Goal: Task Accomplishment & Management: Manage account settings

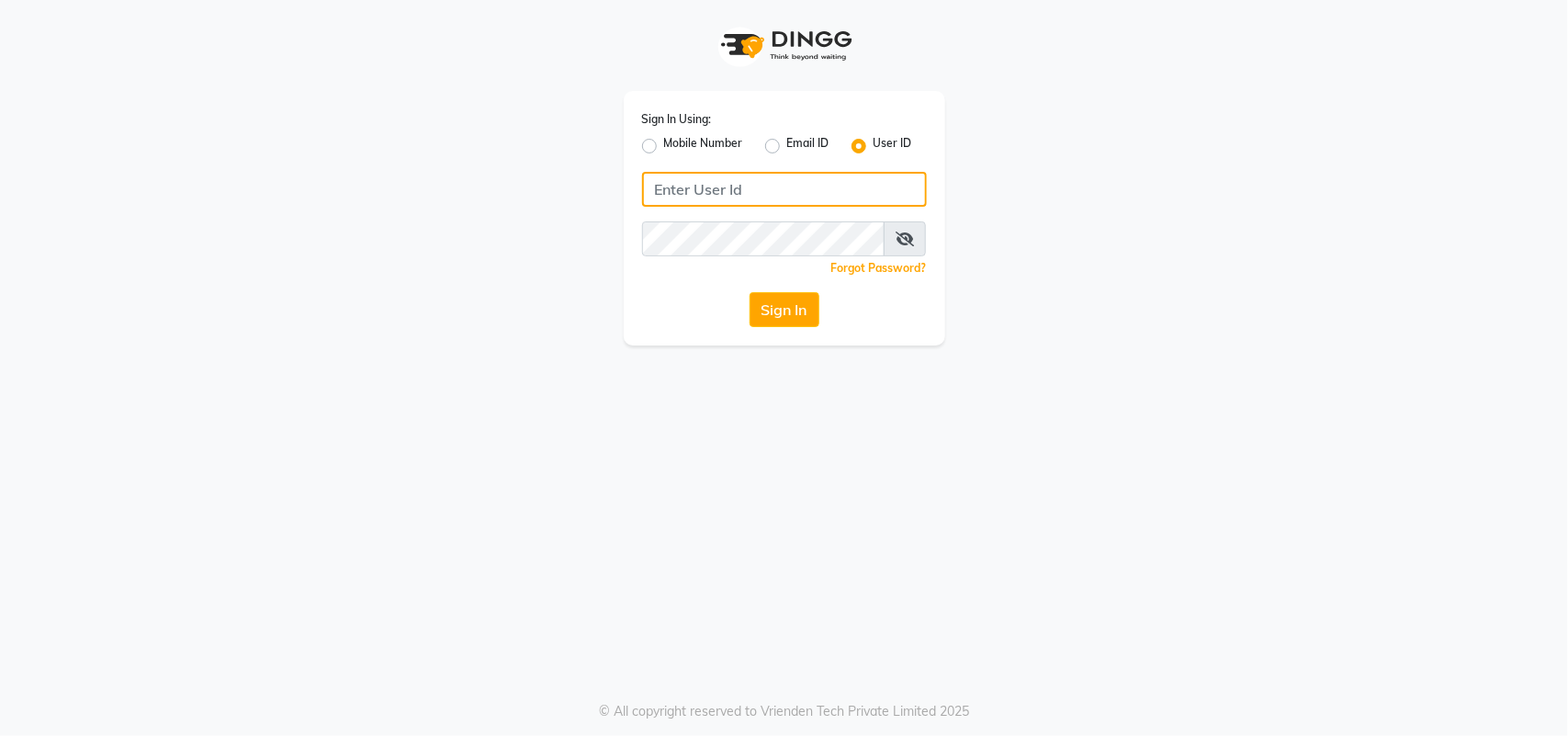
type input "1110202030"
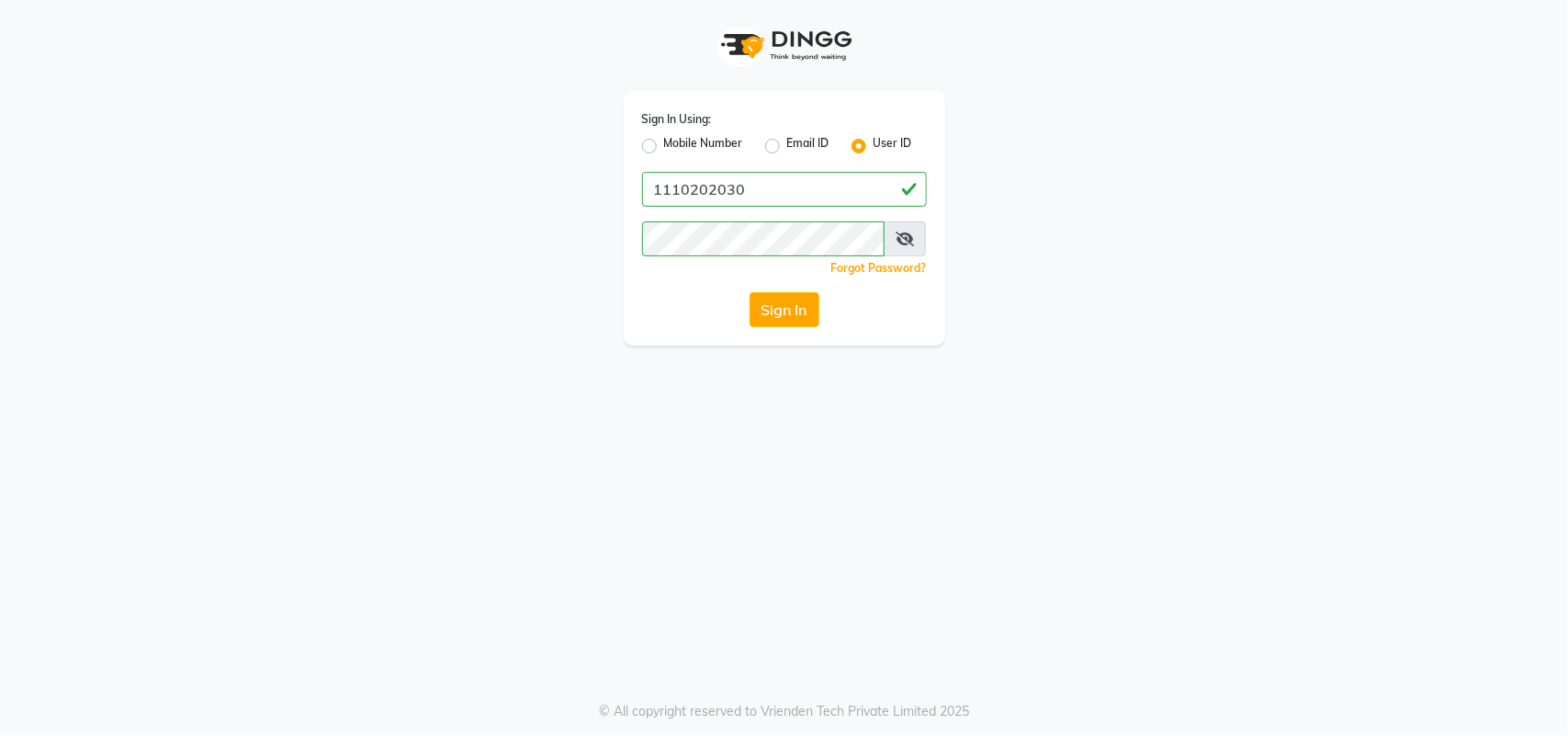
click at [664, 145] on label "Mobile Number" at bounding box center [703, 146] width 79 height 22
click at [664, 145] on input "Mobile Number" at bounding box center [670, 141] width 12 height 12
radio input "true"
radio input "false"
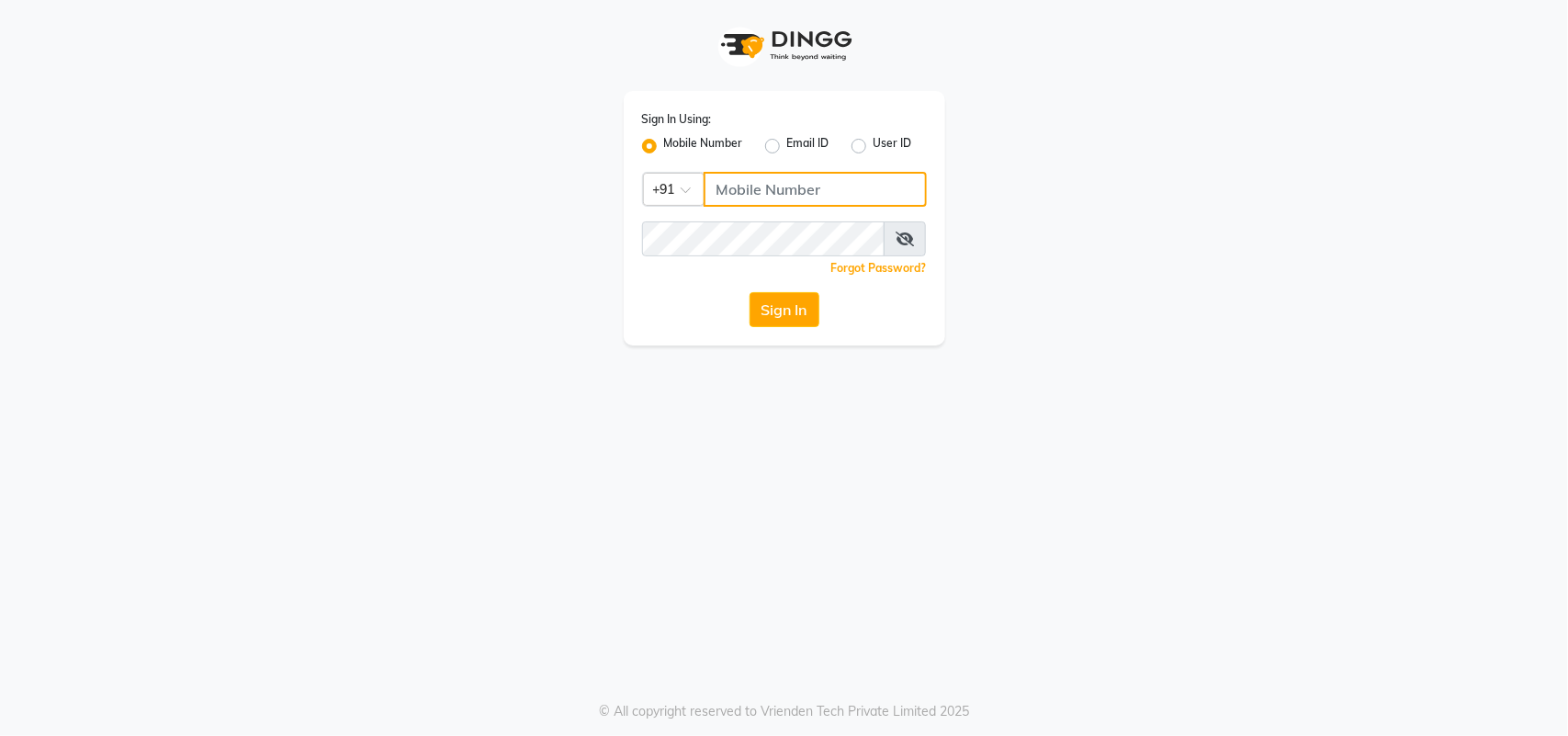
click at [797, 192] on input "Username" at bounding box center [816, 188] width 223 height 35
type input "1110202030"
click at [781, 314] on button "Sign In" at bounding box center [785, 309] width 70 height 35
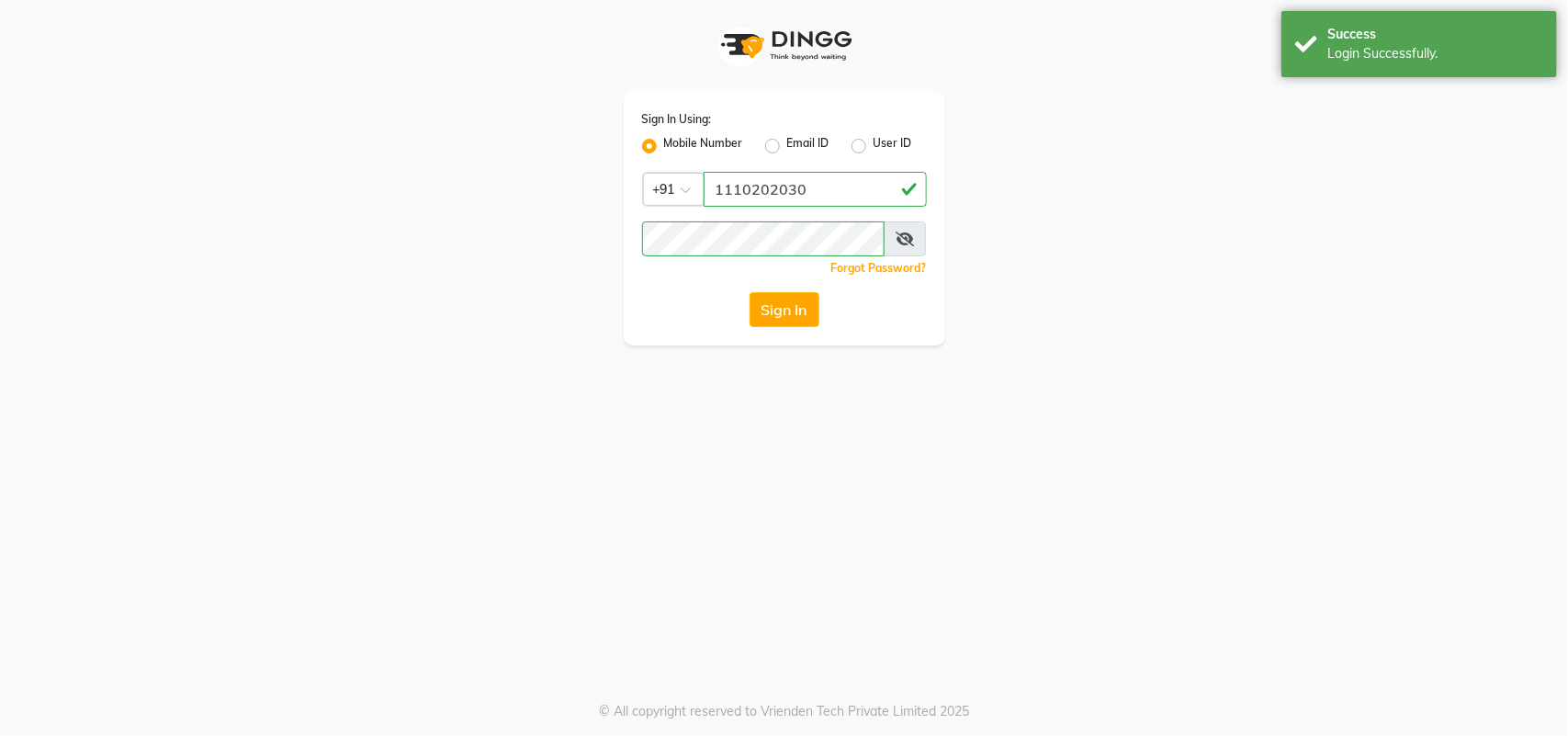
select select "6645"
select select "service"
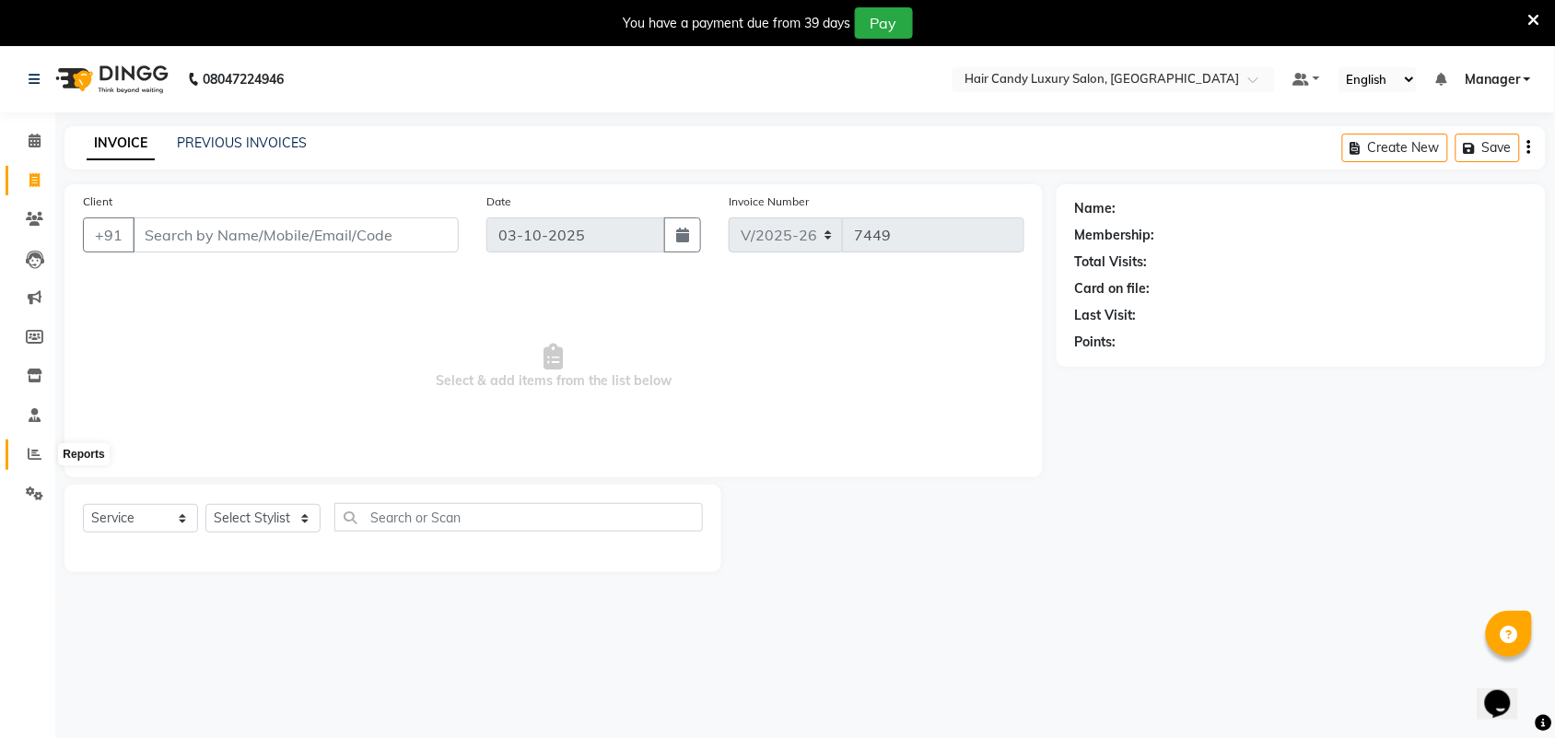
click at [41, 457] on span at bounding box center [34, 454] width 32 height 21
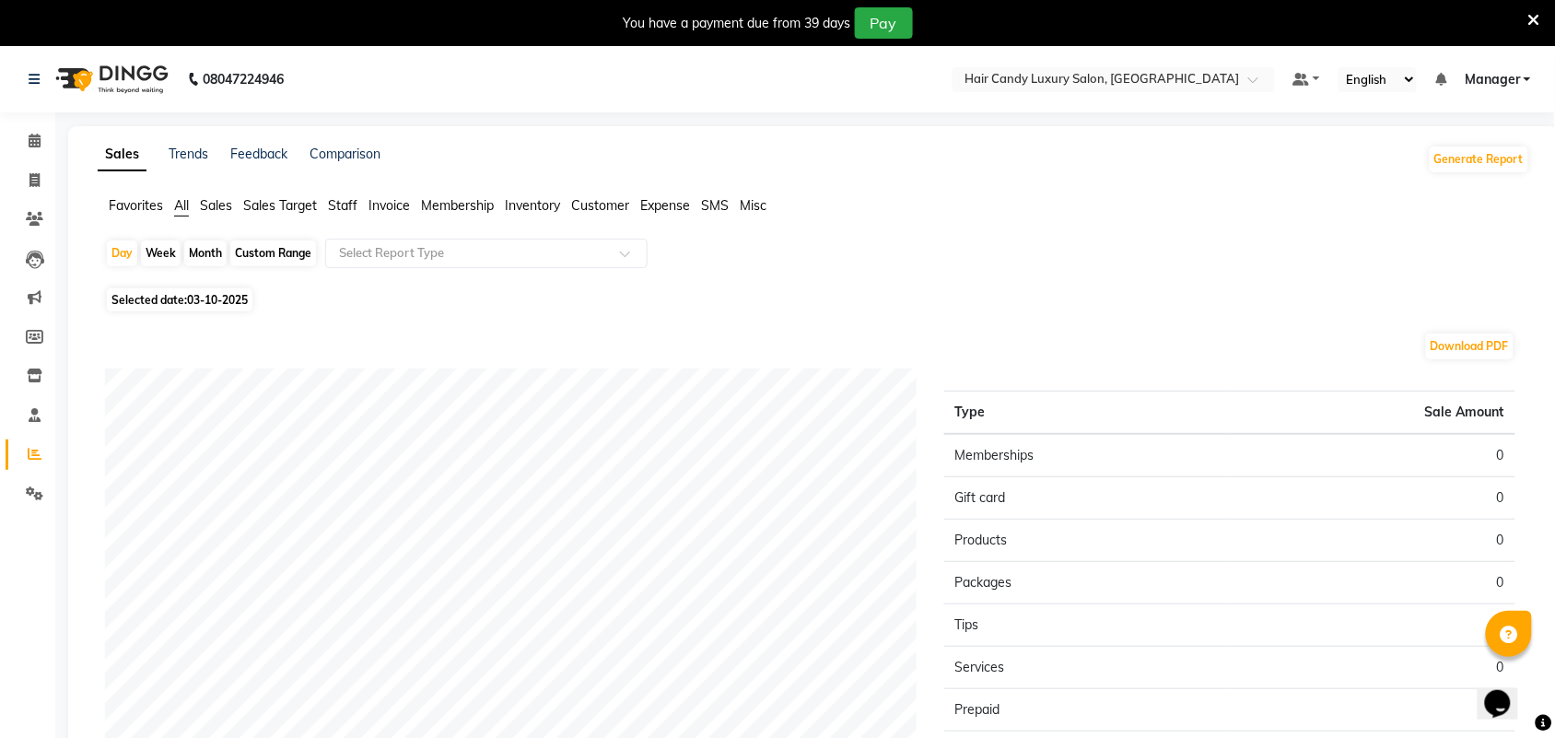
click at [341, 207] on span "Staff" at bounding box center [342, 205] width 29 height 17
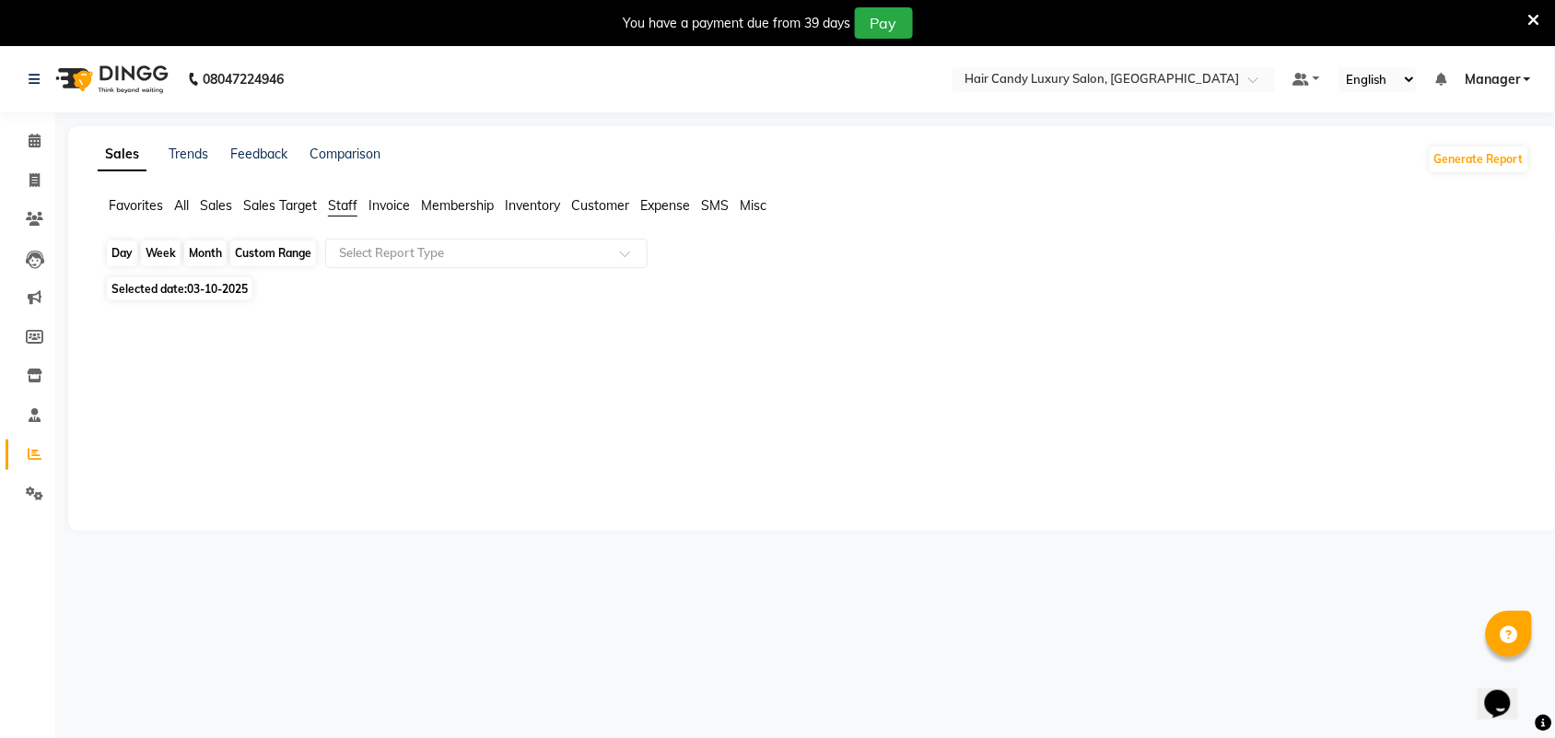
click at [115, 254] on div "Day" at bounding box center [122, 253] width 30 height 26
select select "10"
select select "2025"
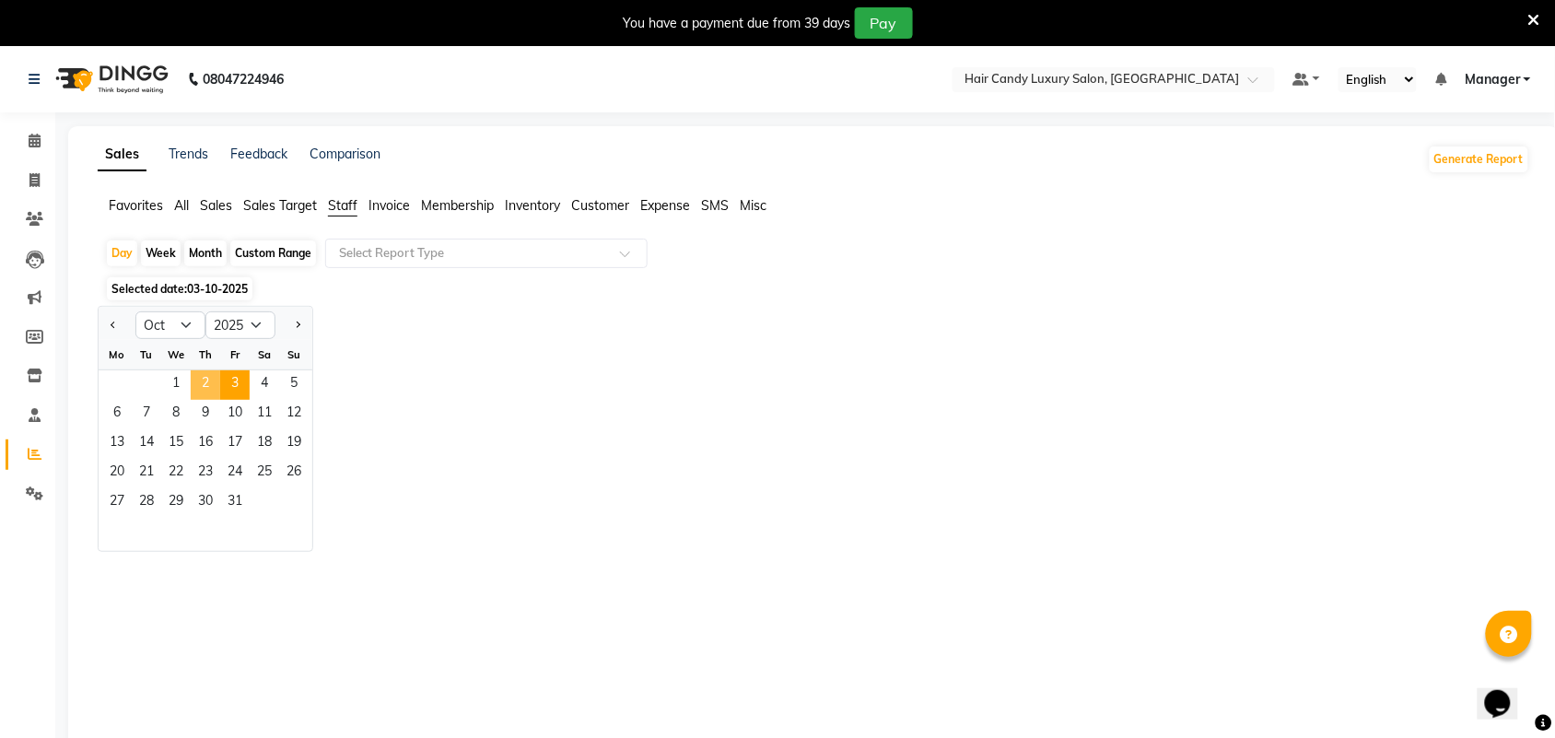
click at [194, 382] on span "2" at bounding box center [205, 384] width 29 height 29
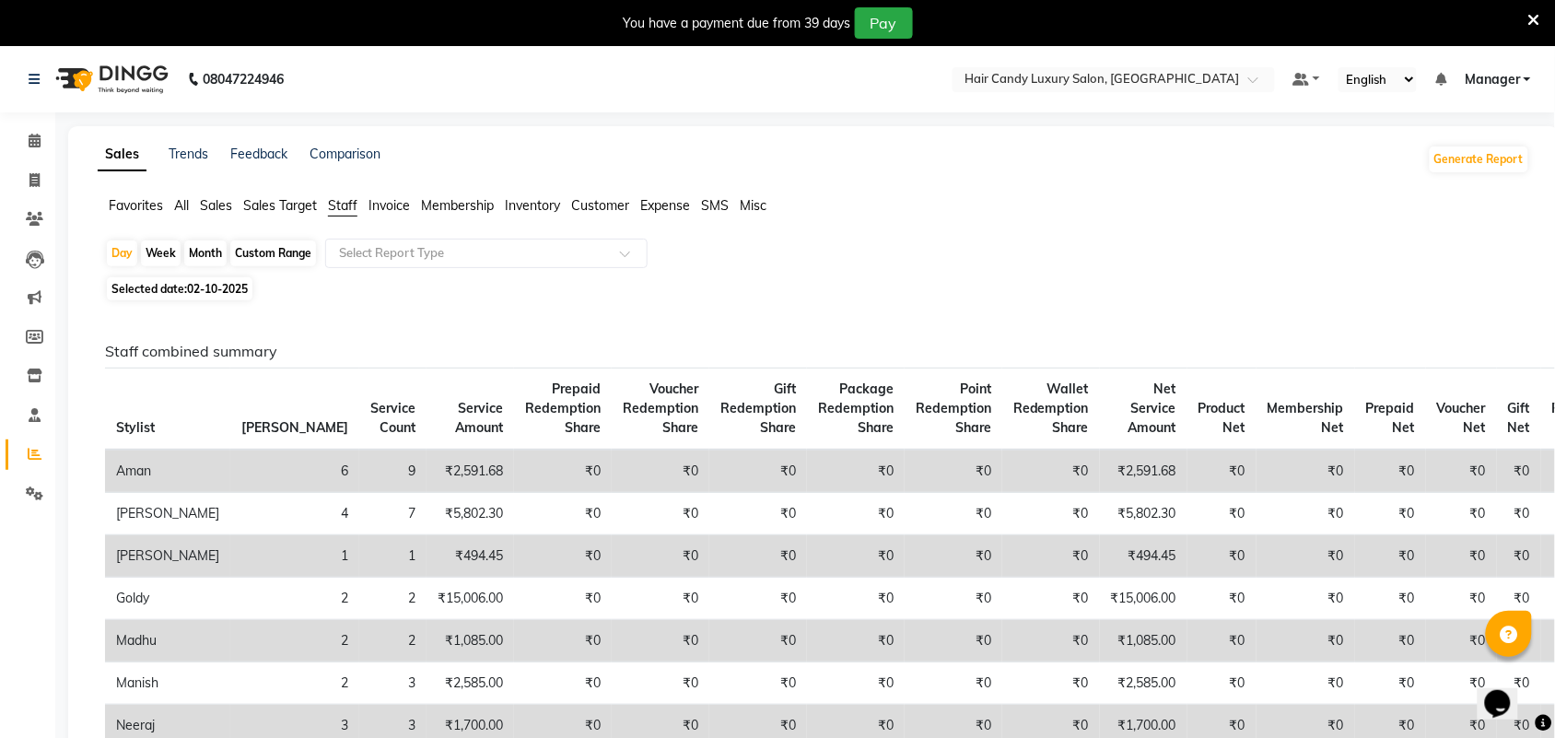
click at [1531, 15] on icon at bounding box center [1534, 20] width 12 height 17
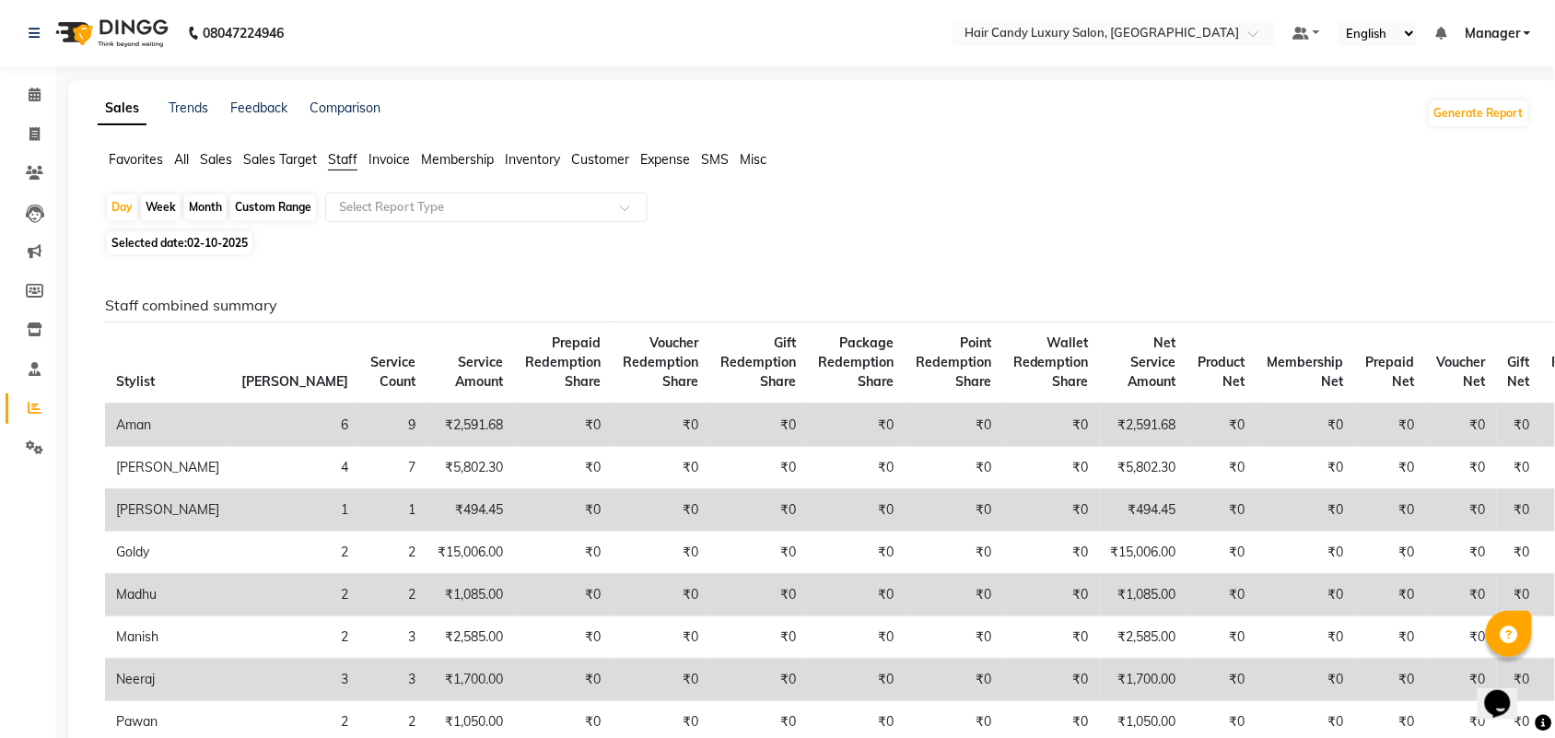
drag, startPoint x: 203, startPoint y: 210, endPoint x: 201, endPoint y: 232, distance: 22.2
click at [203, 213] on div "Month" at bounding box center [205, 207] width 42 height 26
select select "10"
select select "2025"
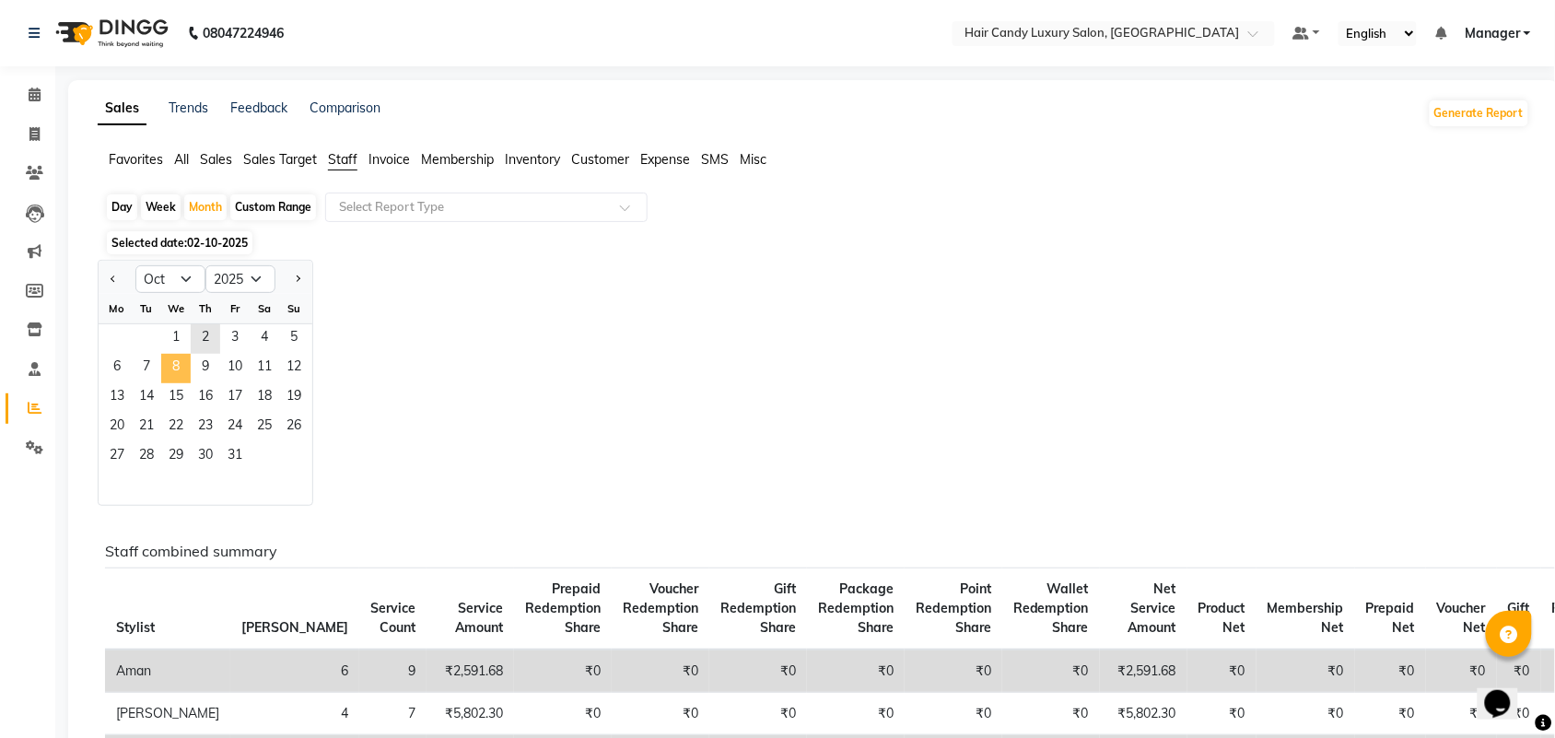
click at [182, 376] on span "8" at bounding box center [175, 368] width 29 height 29
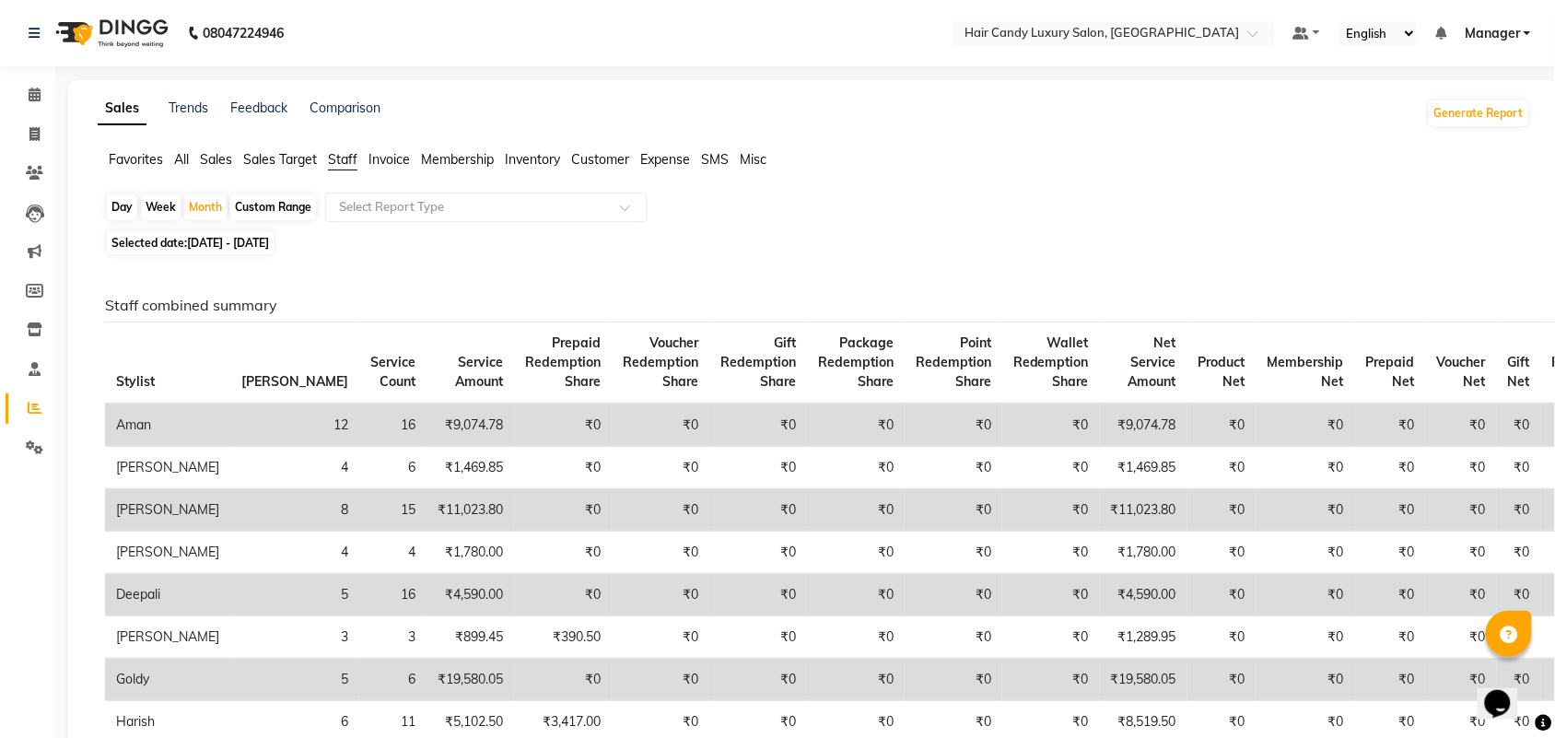
click at [121, 201] on div "Day" at bounding box center [122, 207] width 30 height 26
select select "10"
select select "2025"
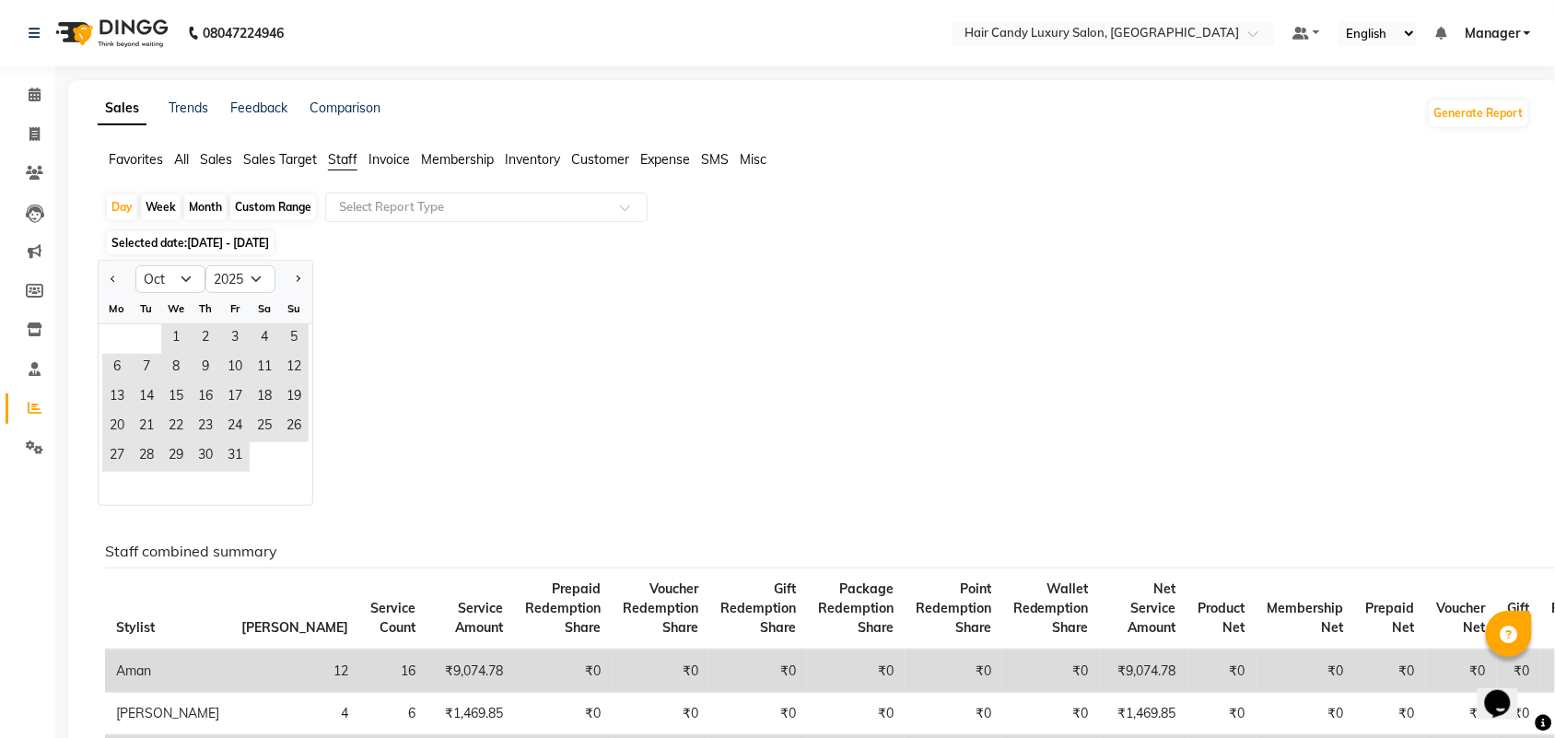
click at [955, 297] on div "Jan Feb Mar Apr May Jun Jul Aug Sep Oct Nov Dec 2015 2016 2017 2018 2019 2020 2…" at bounding box center [814, 383] width 1432 height 246
click at [189, 159] on span "All" at bounding box center [181, 159] width 15 height 17
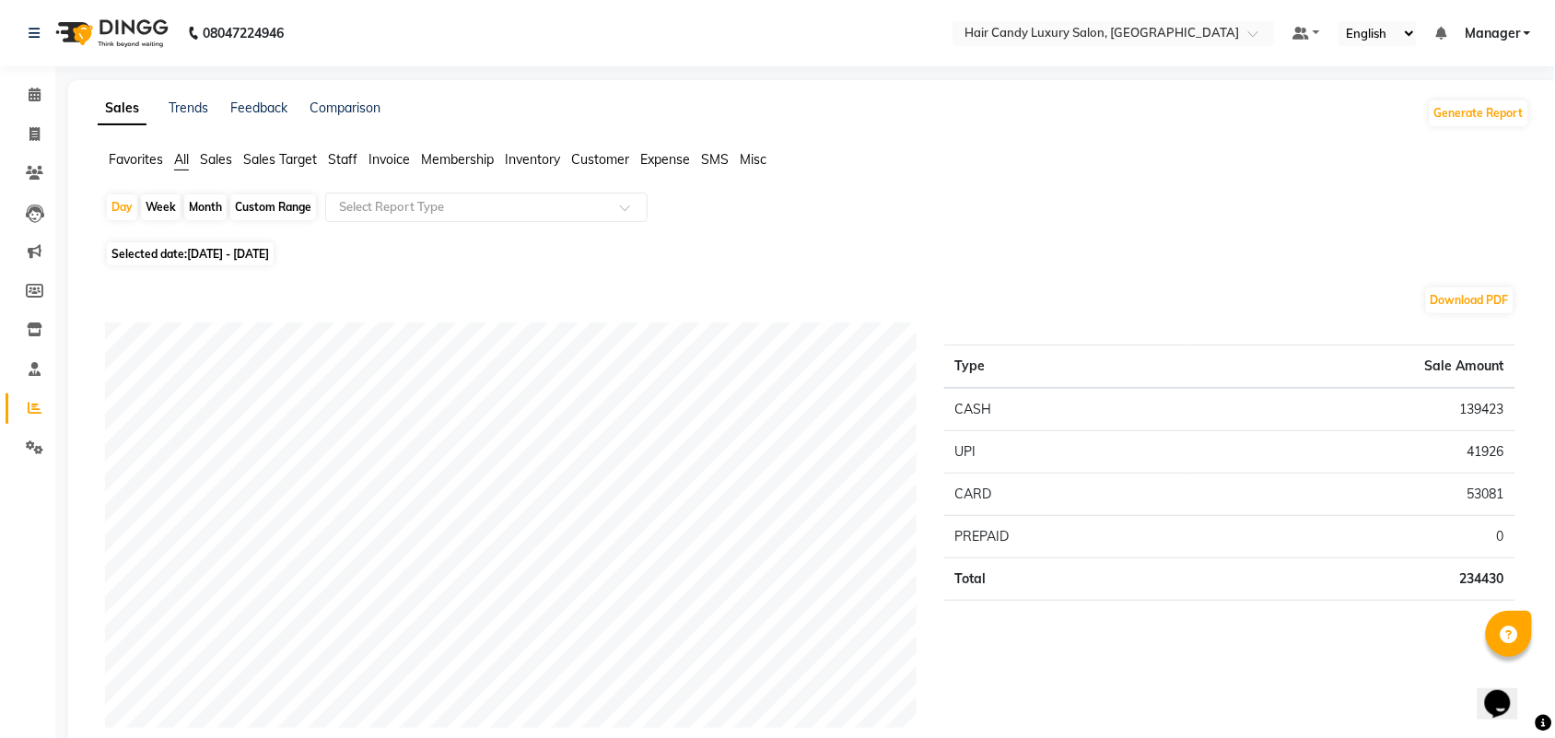
click at [205, 212] on div "Month" at bounding box center [205, 207] width 42 height 26
select select "10"
select select "2025"
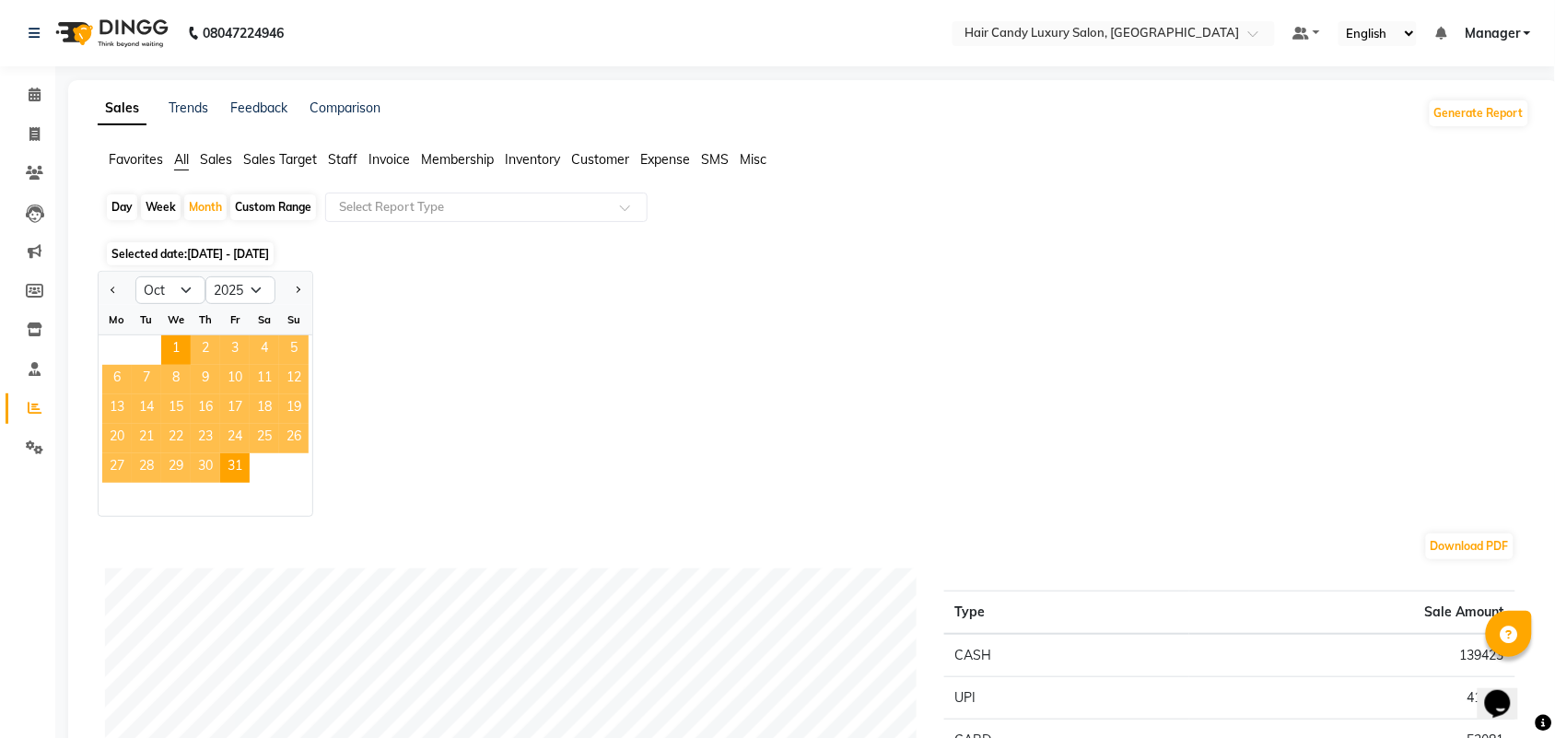
click at [162, 212] on div "Week" at bounding box center [161, 207] width 40 height 26
select select "10"
select select "2025"
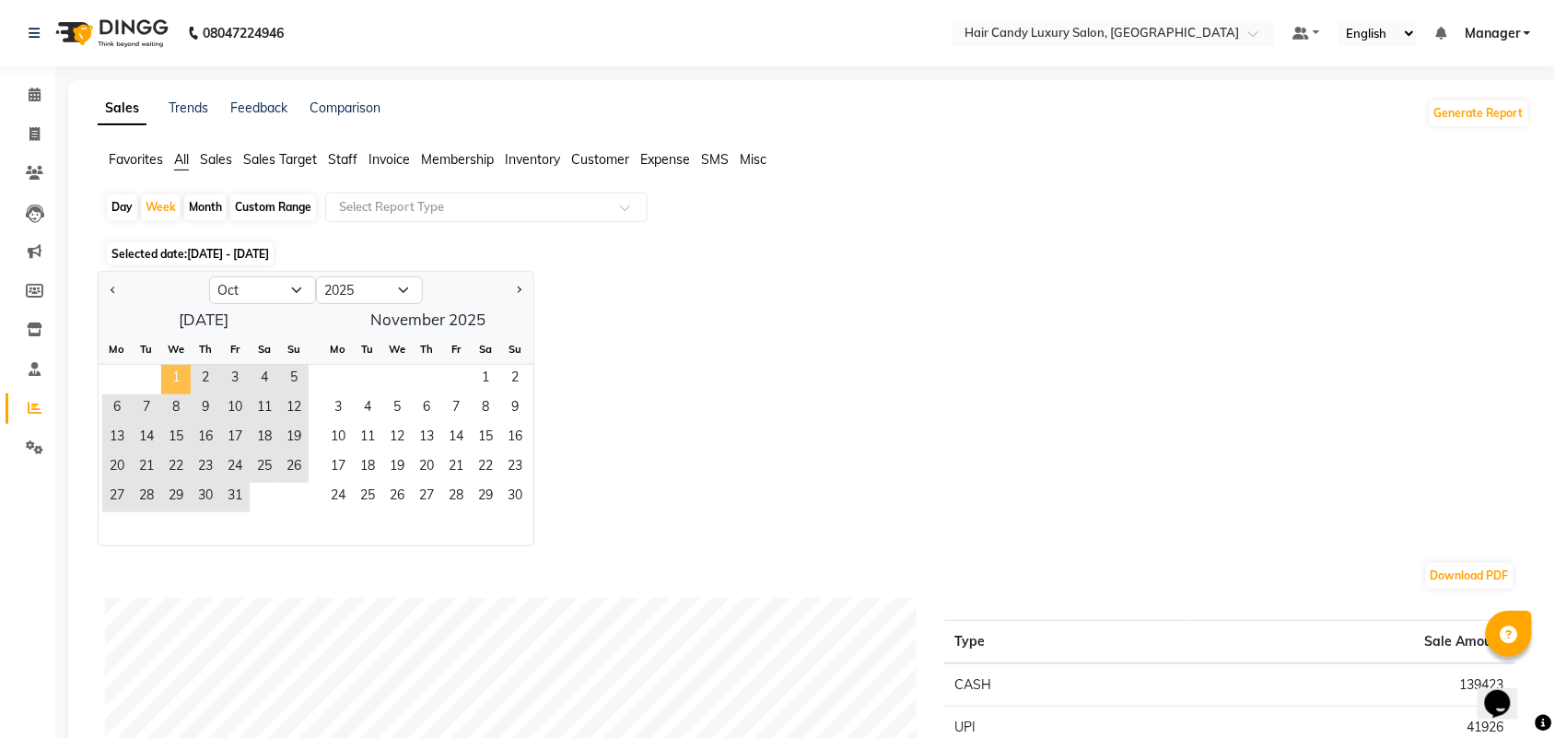
click at [170, 384] on span "1" at bounding box center [175, 379] width 29 height 29
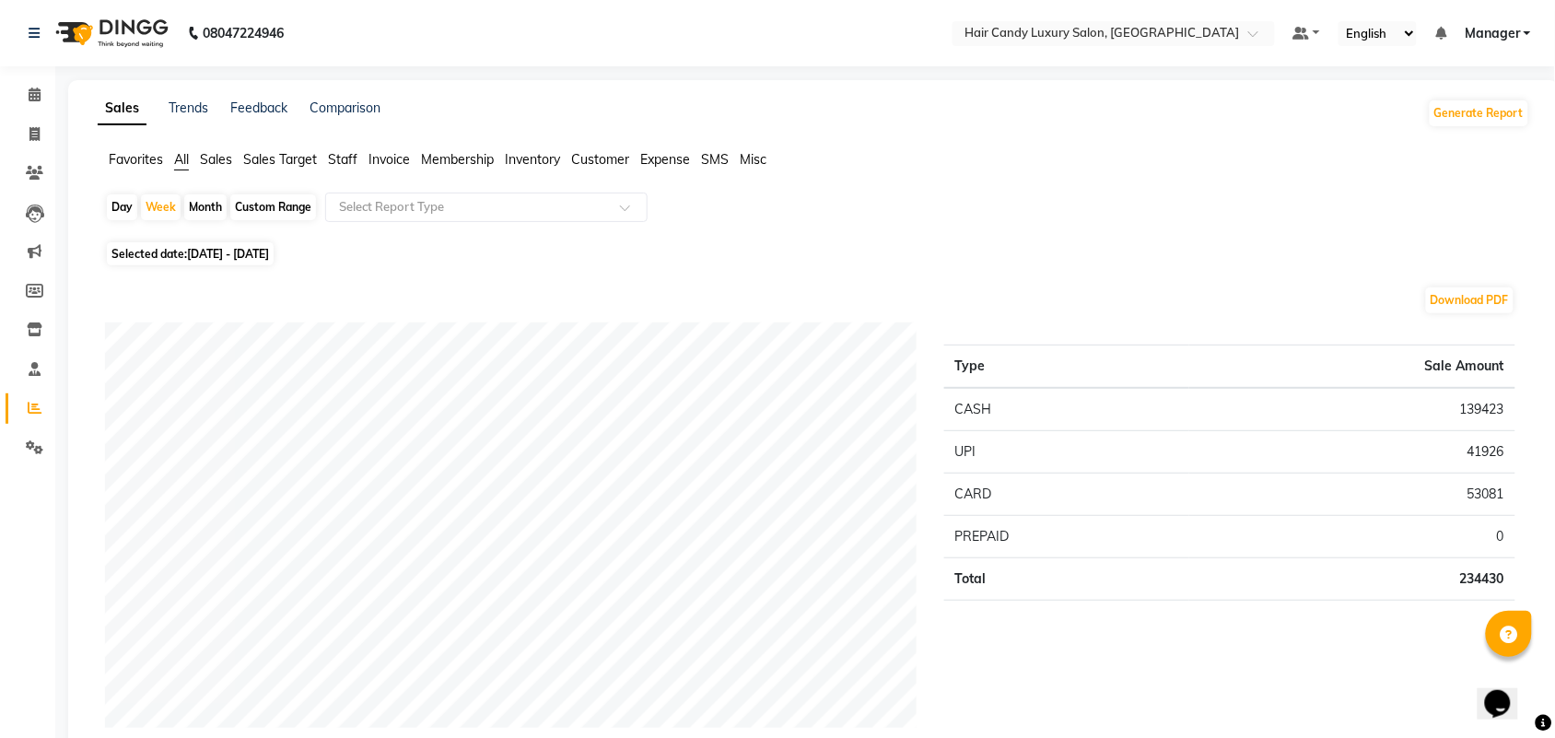
click at [204, 203] on div "Month" at bounding box center [205, 207] width 42 height 26
select select "10"
select select "2025"
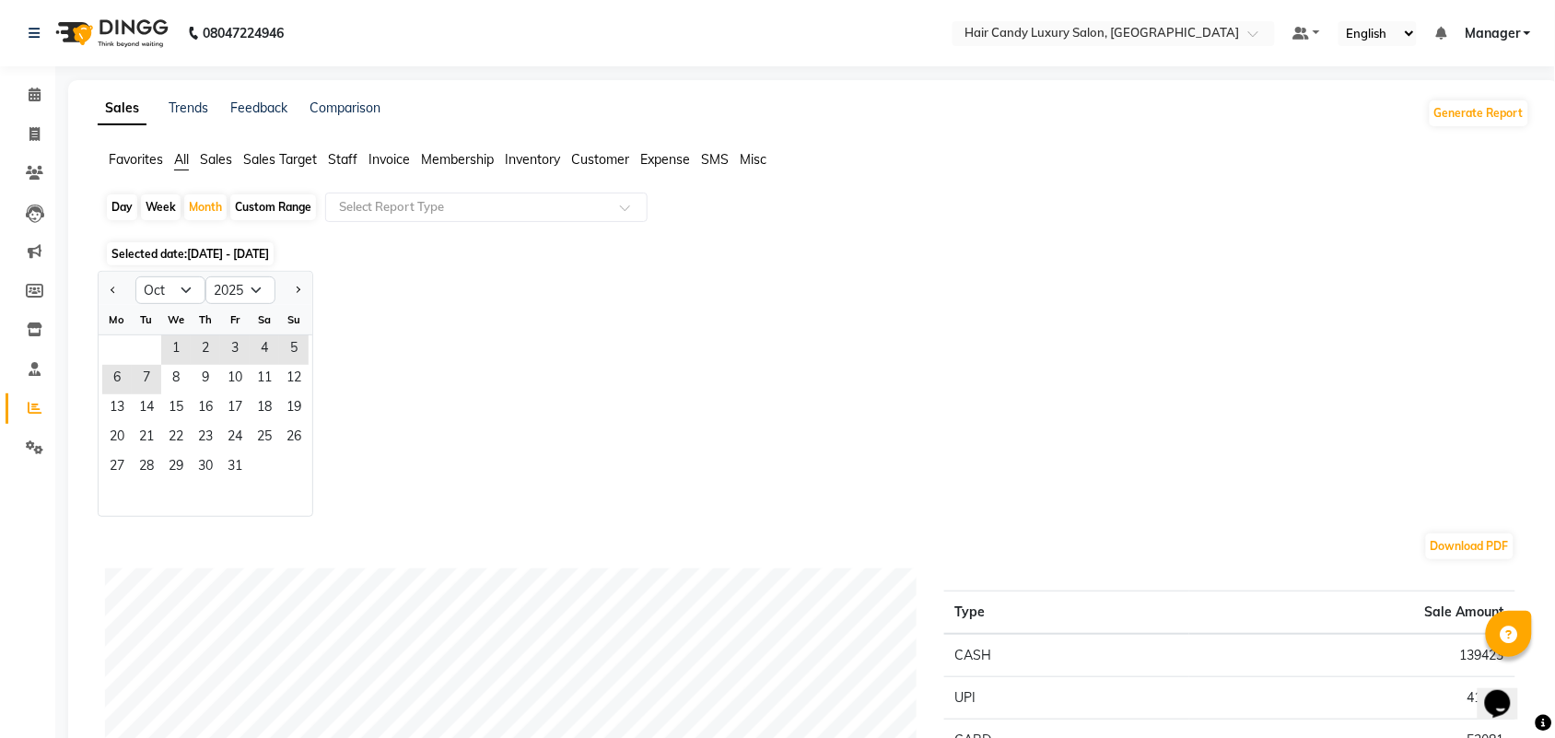
click at [755, 53] on nav "08047224946 Select Location × Hair Candy Luxury Salon, Greater Kailash Default …" at bounding box center [777, 33] width 1555 height 66
click at [44, 132] on span at bounding box center [34, 134] width 32 height 21
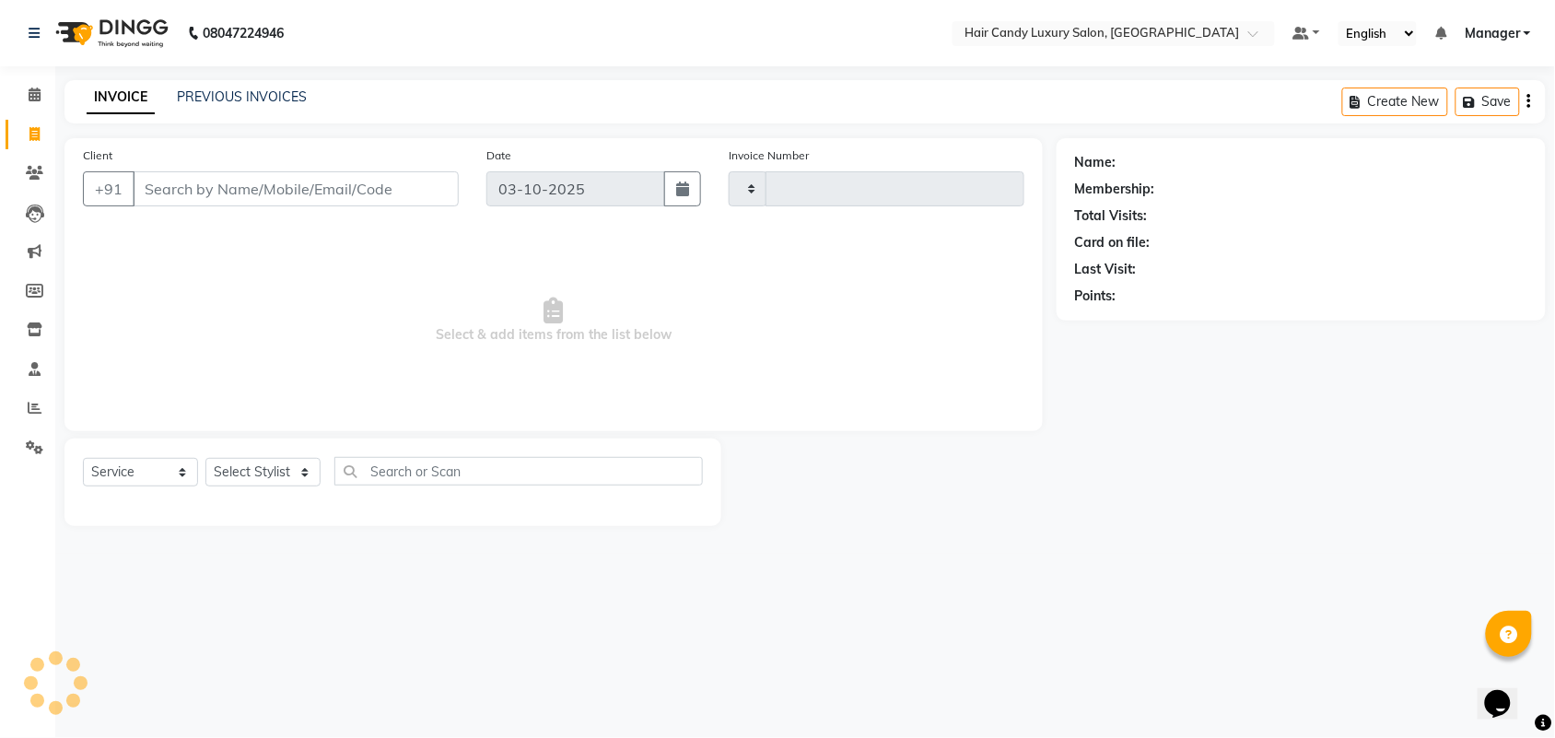
click at [41, 131] on span at bounding box center [34, 134] width 32 height 21
select select "service"
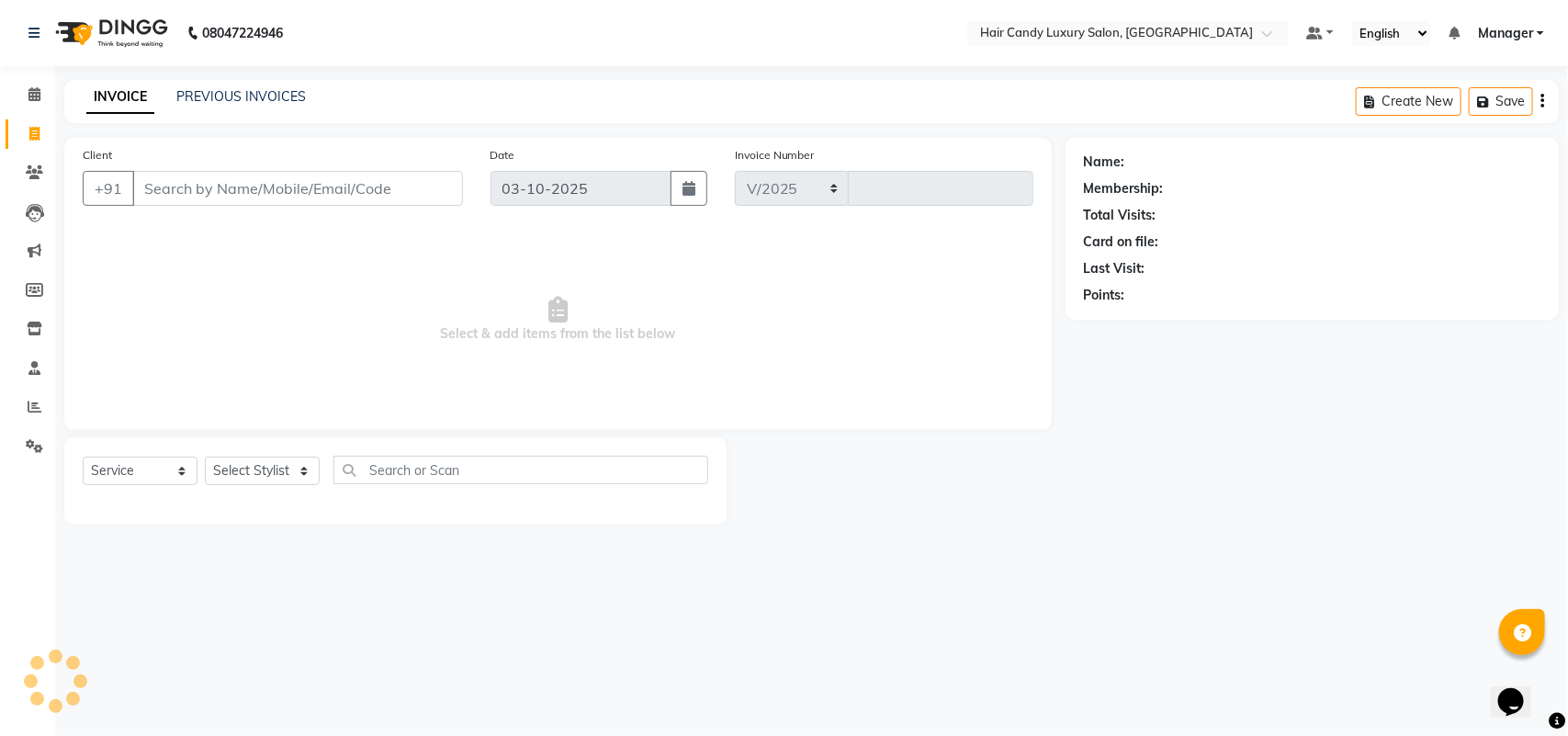
select select "6645"
type input "7449"
click at [33, 171] on icon at bounding box center [35, 173] width 18 height 14
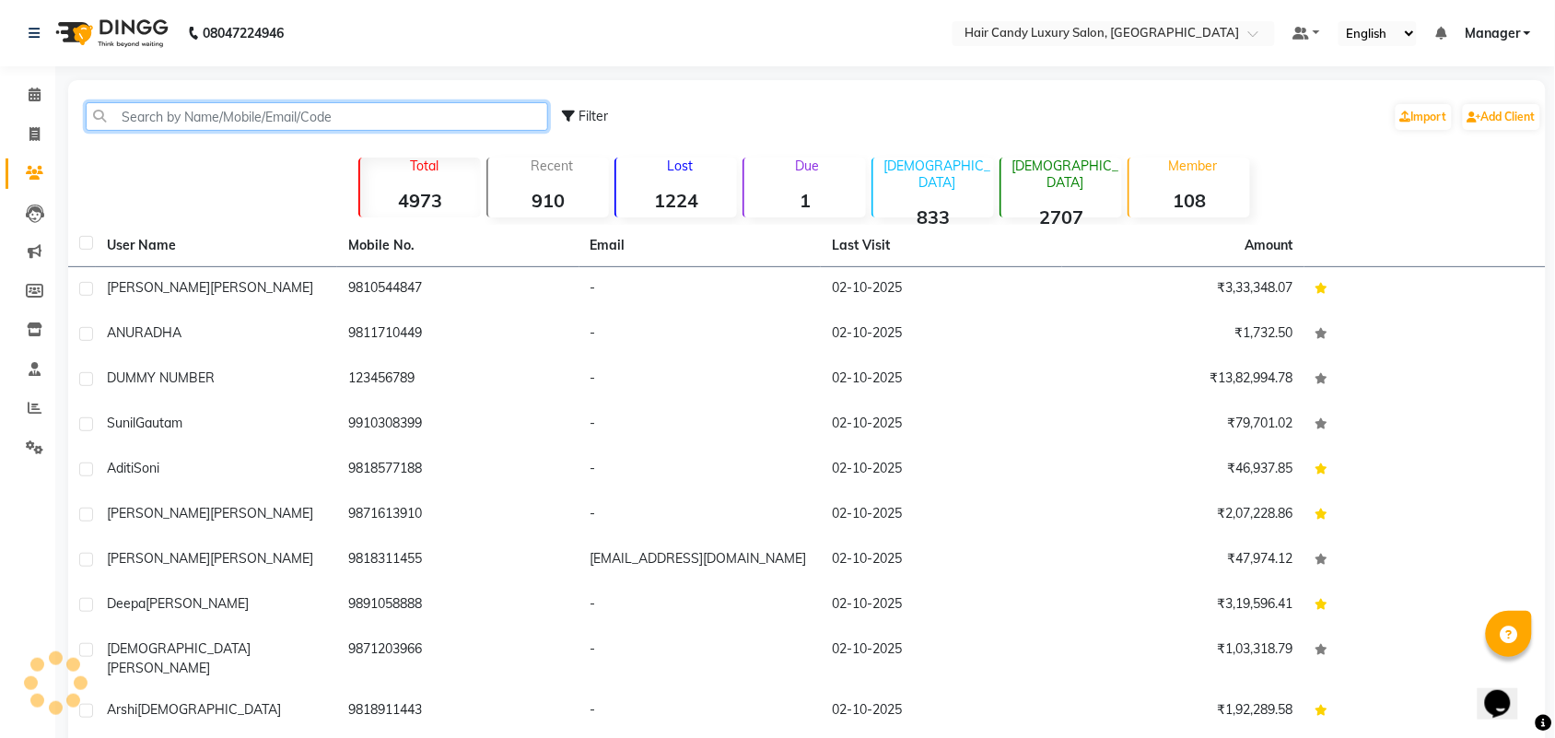
click at [371, 120] on input "text" at bounding box center [317, 116] width 462 height 29
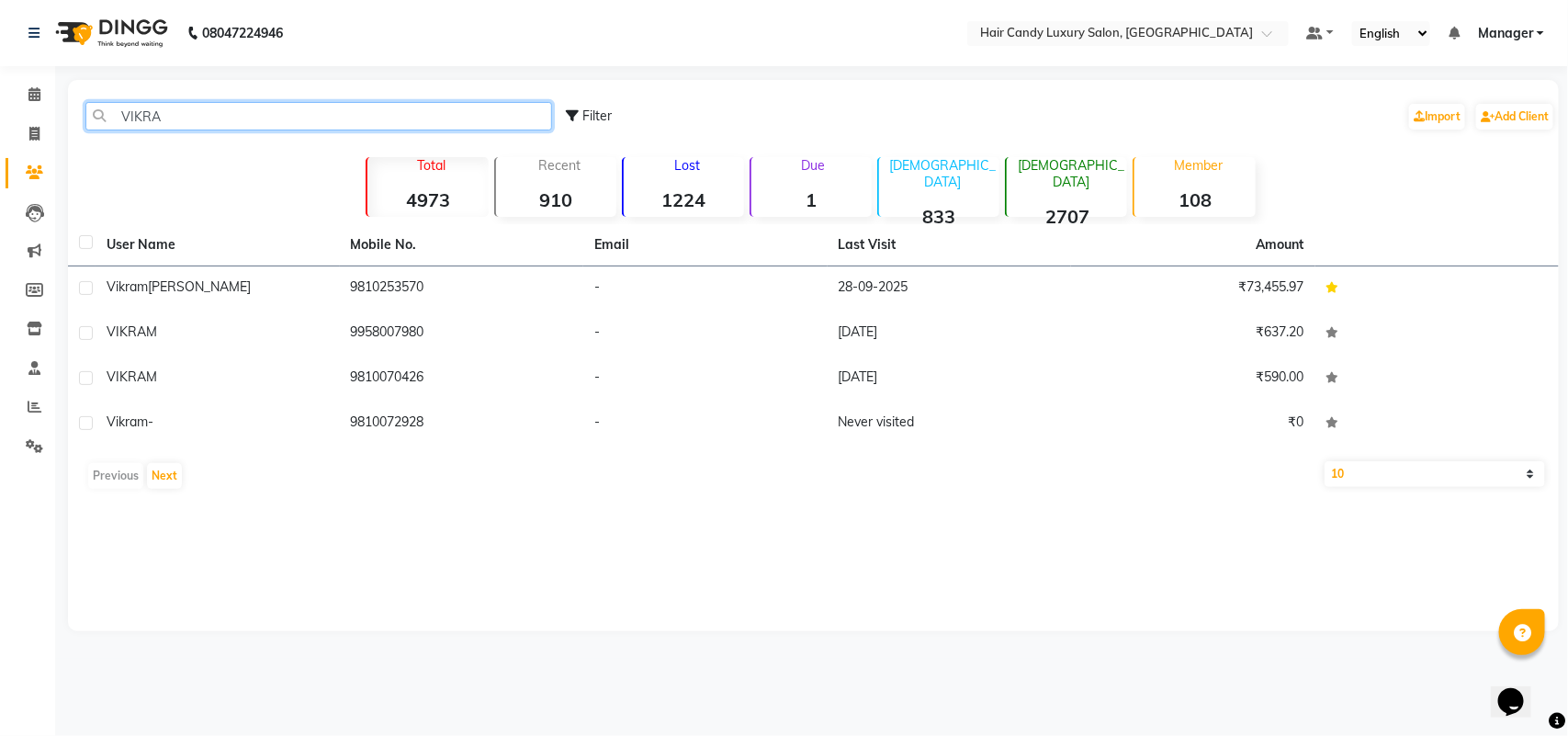
type input "VIKRA"
click at [393, 304] on td "9810253570" at bounding box center [462, 288] width 244 height 45
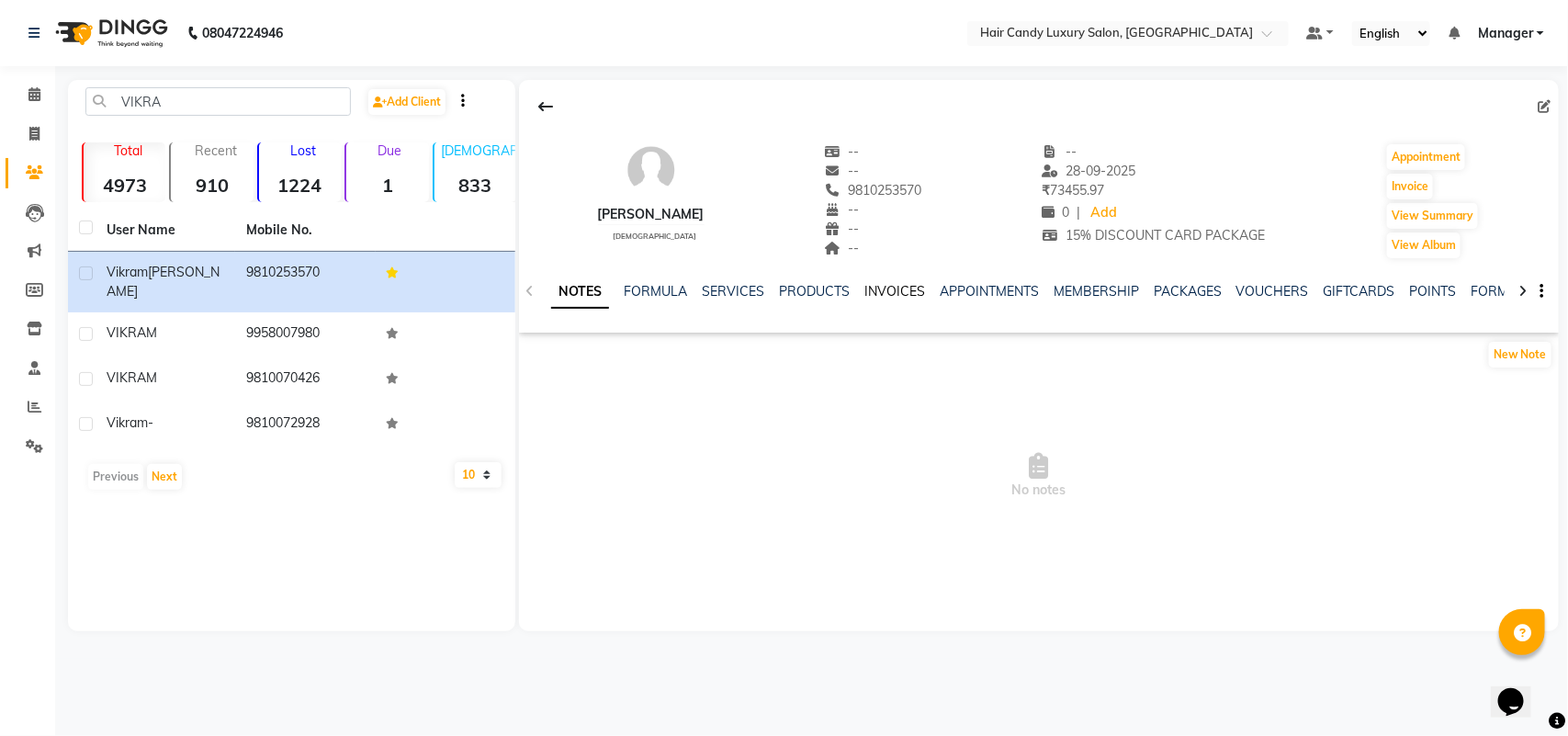
click at [911, 287] on link "INVOICES" at bounding box center [895, 291] width 61 height 17
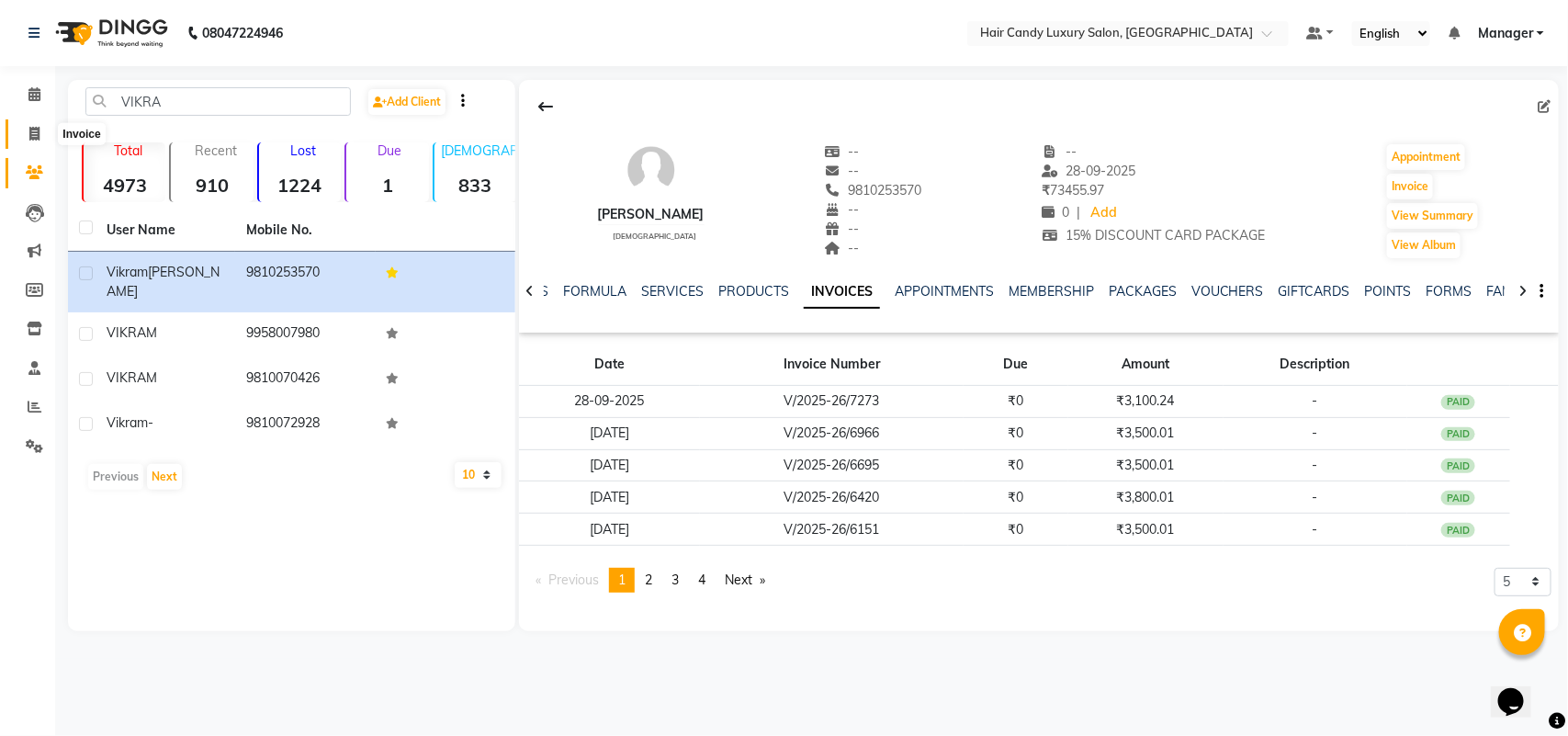
click at [46, 132] on span at bounding box center [34, 134] width 32 height 21
select select "service"
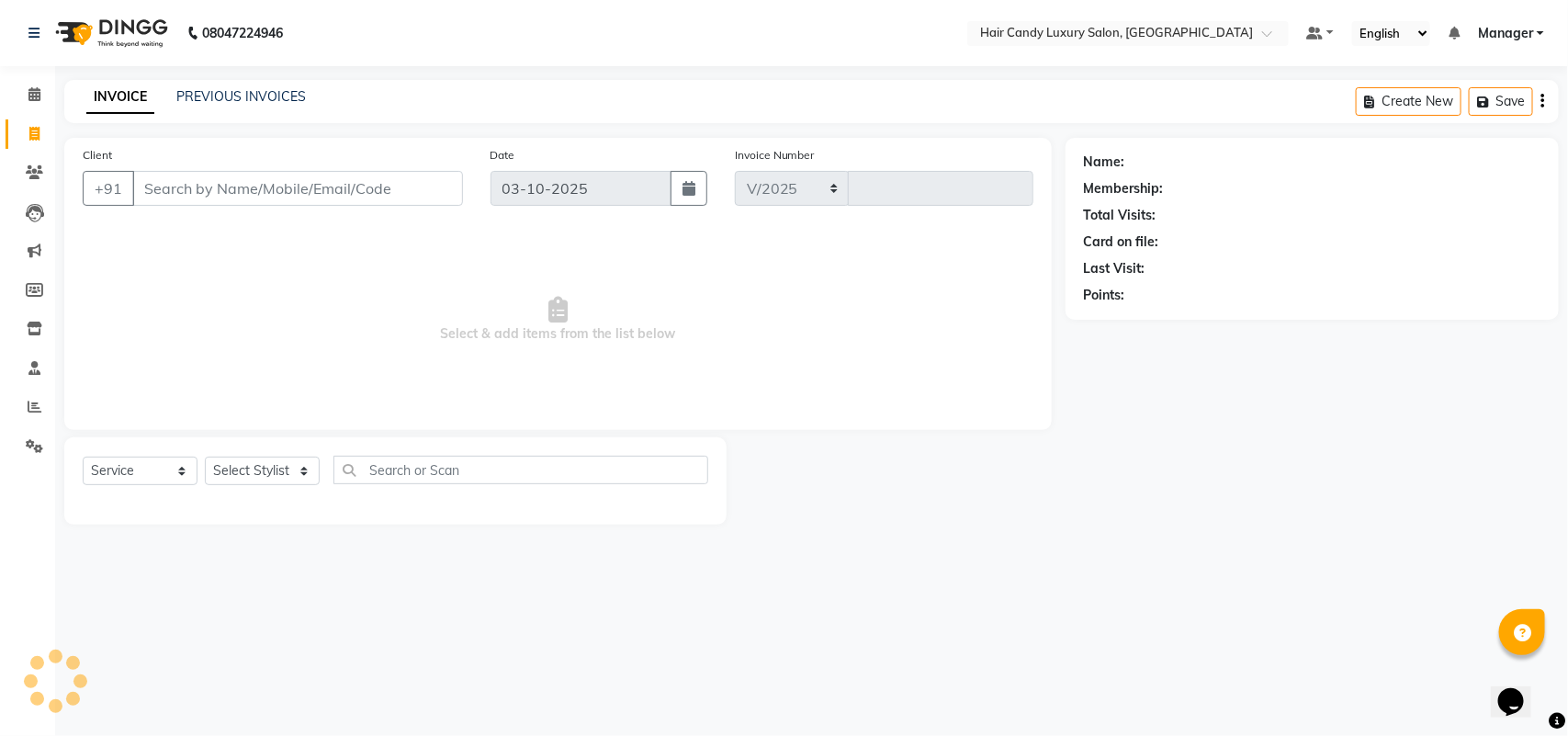
select select "6645"
type input "7449"
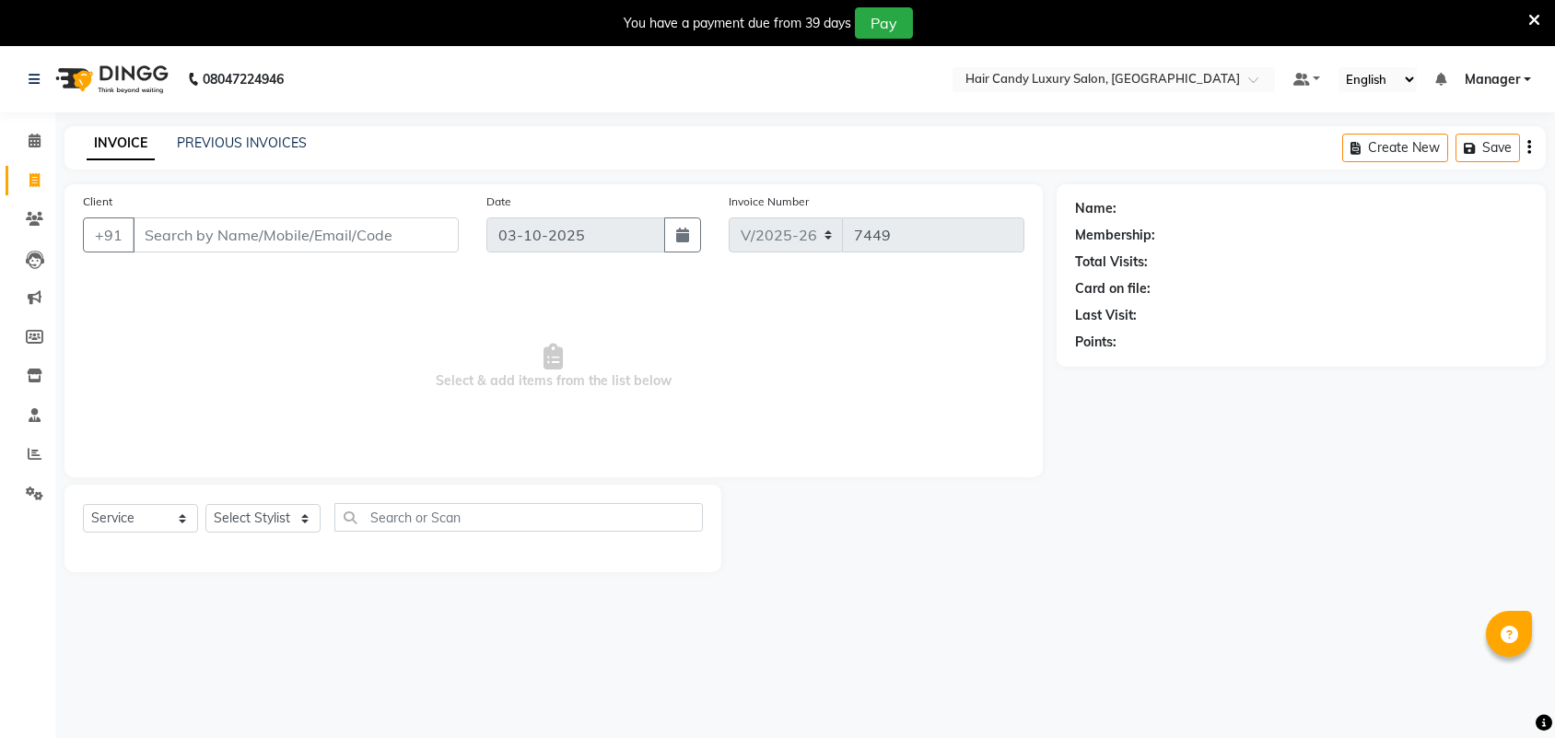
select select "6645"
select select "service"
